Goal: Information Seeking & Learning: Learn about a topic

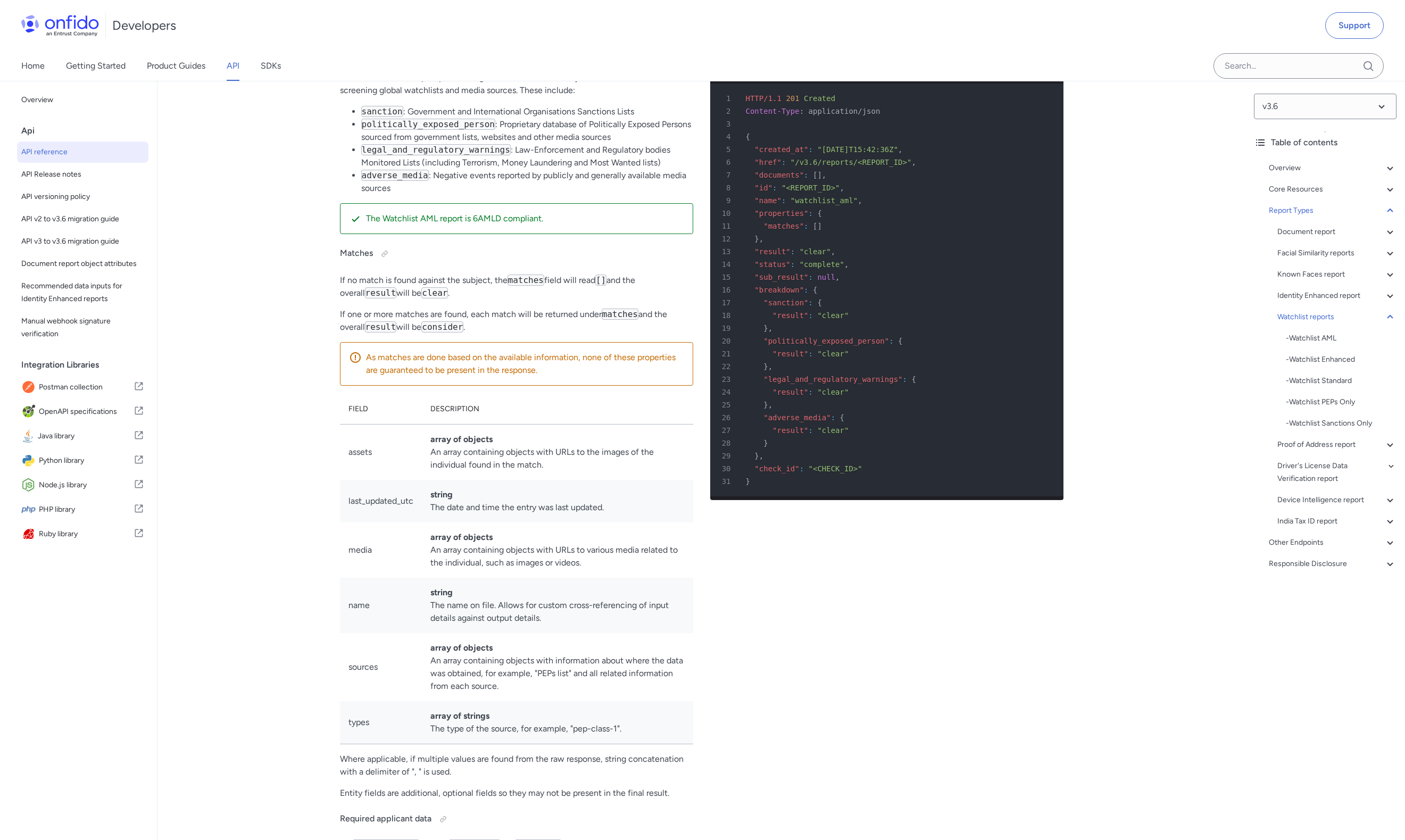
scroll to position [61216, 0]
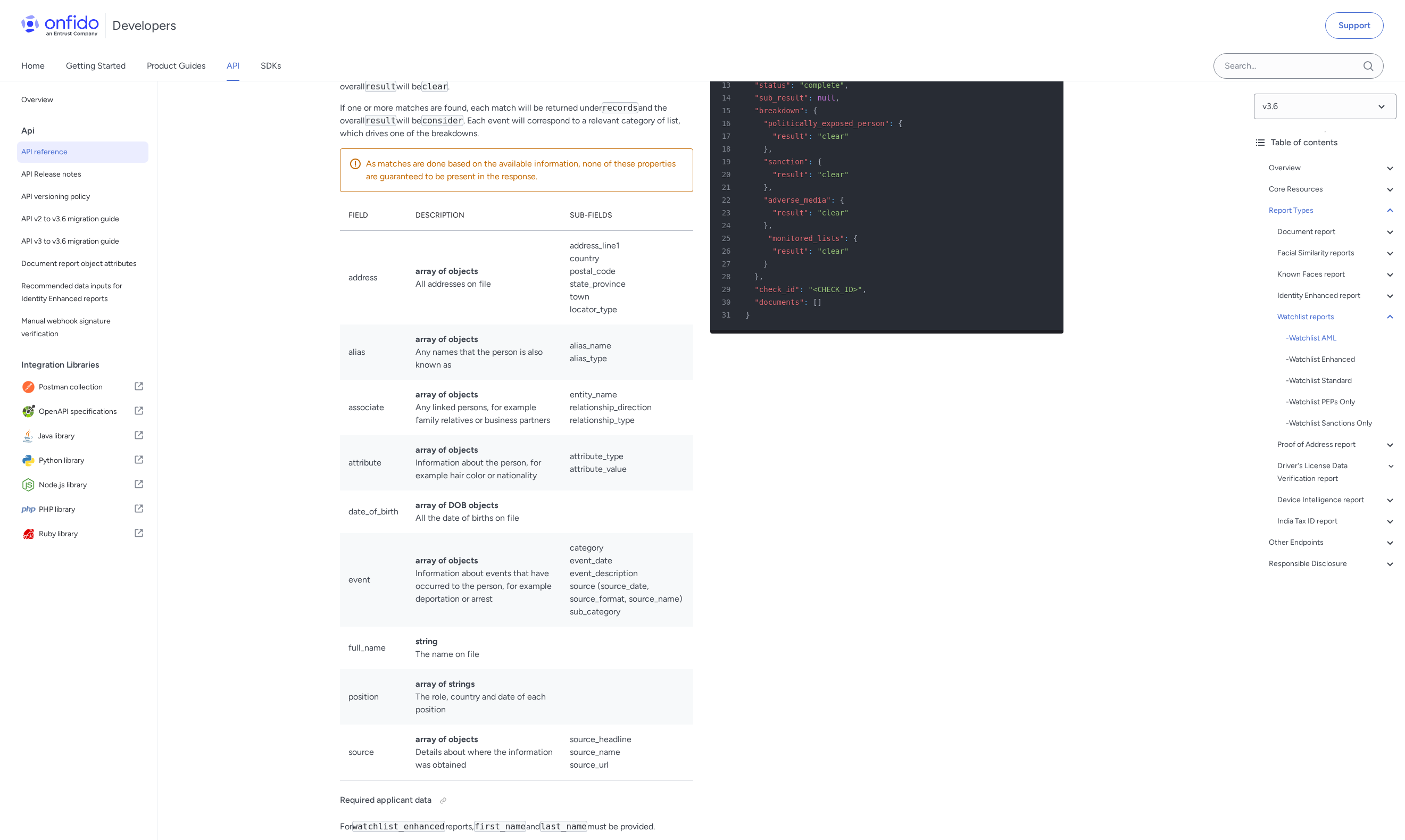
scroll to position [62694, 0]
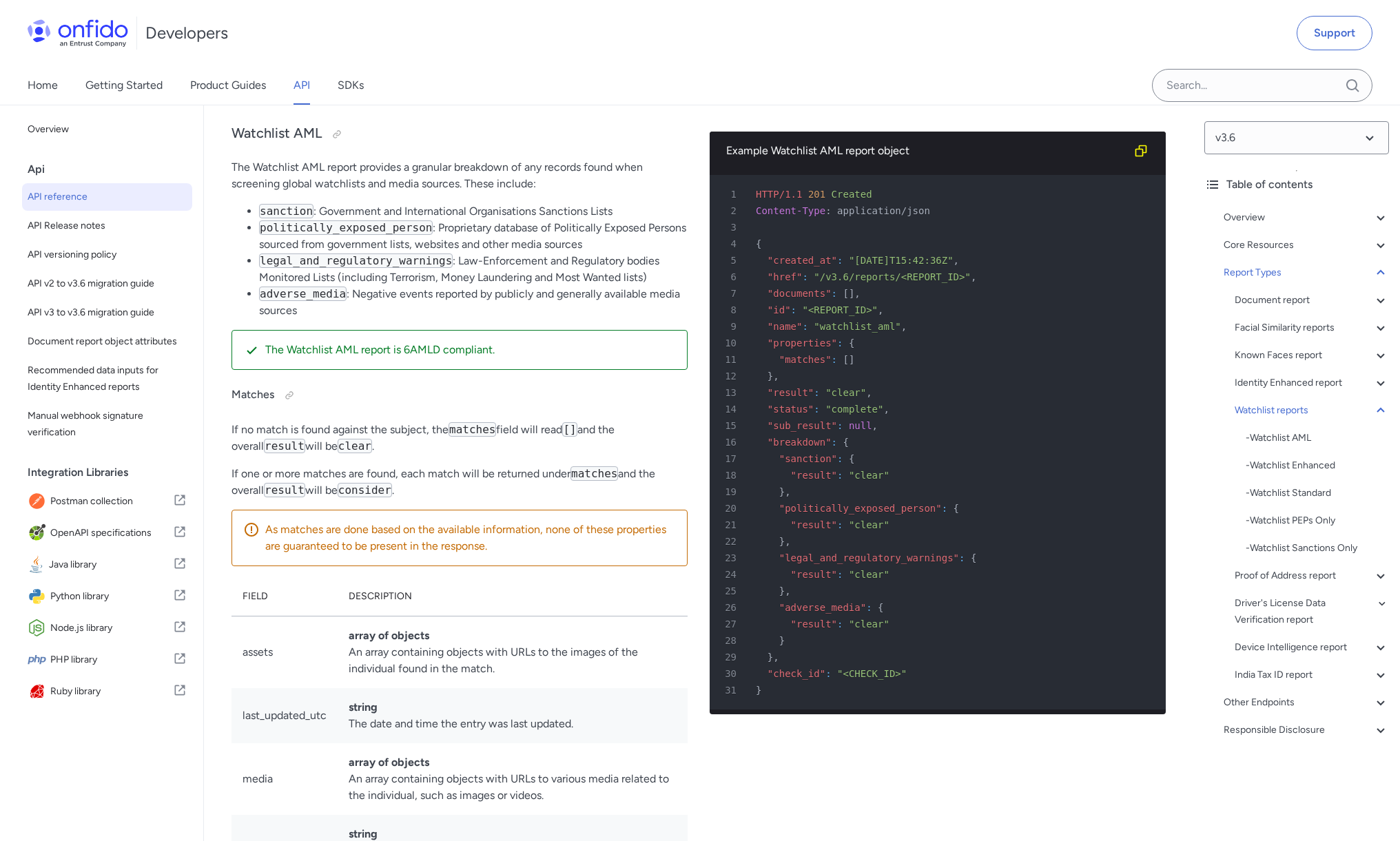
scroll to position [79249, 0]
